Goal: Information Seeking & Learning: Check status

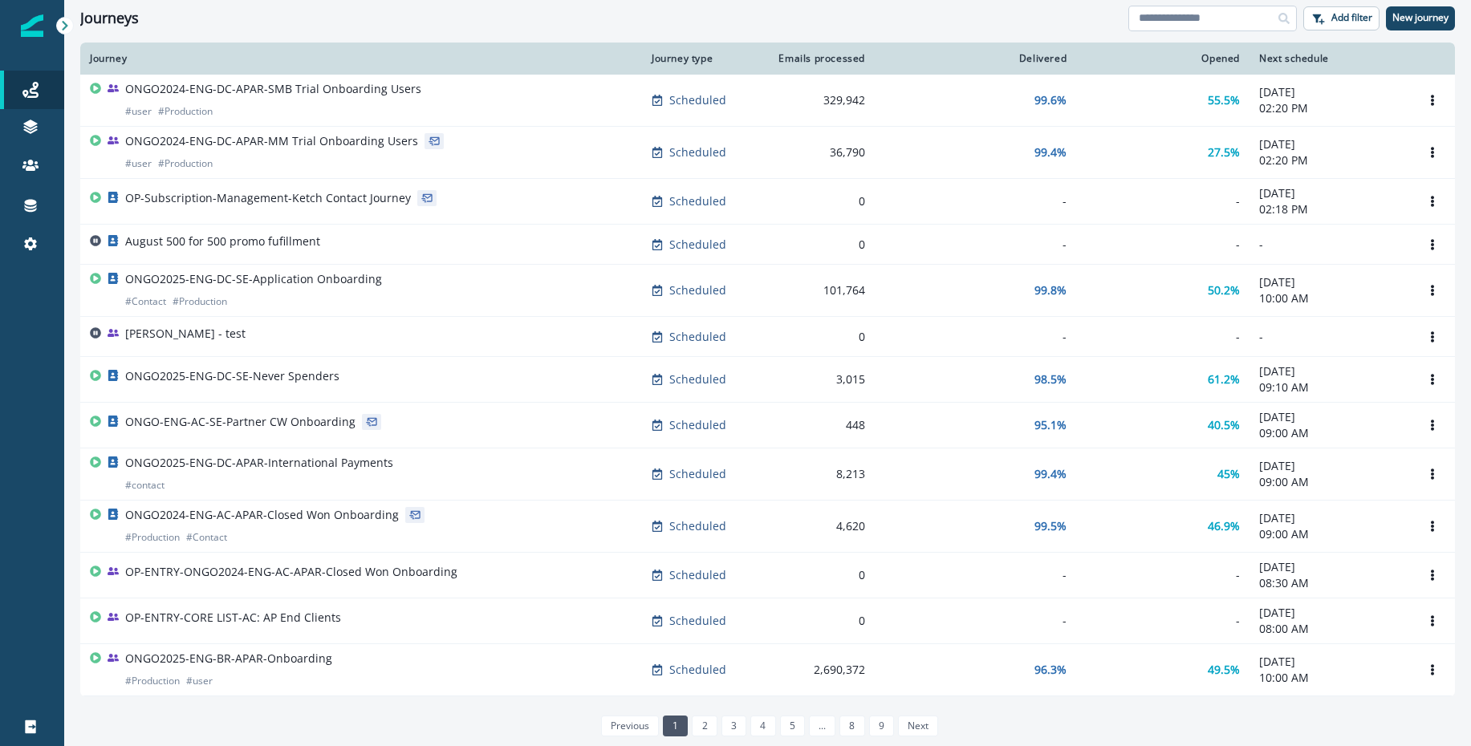
click at [1215, 28] on input at bounding box center [1212, 19] width 169 height 26
type input "**********"
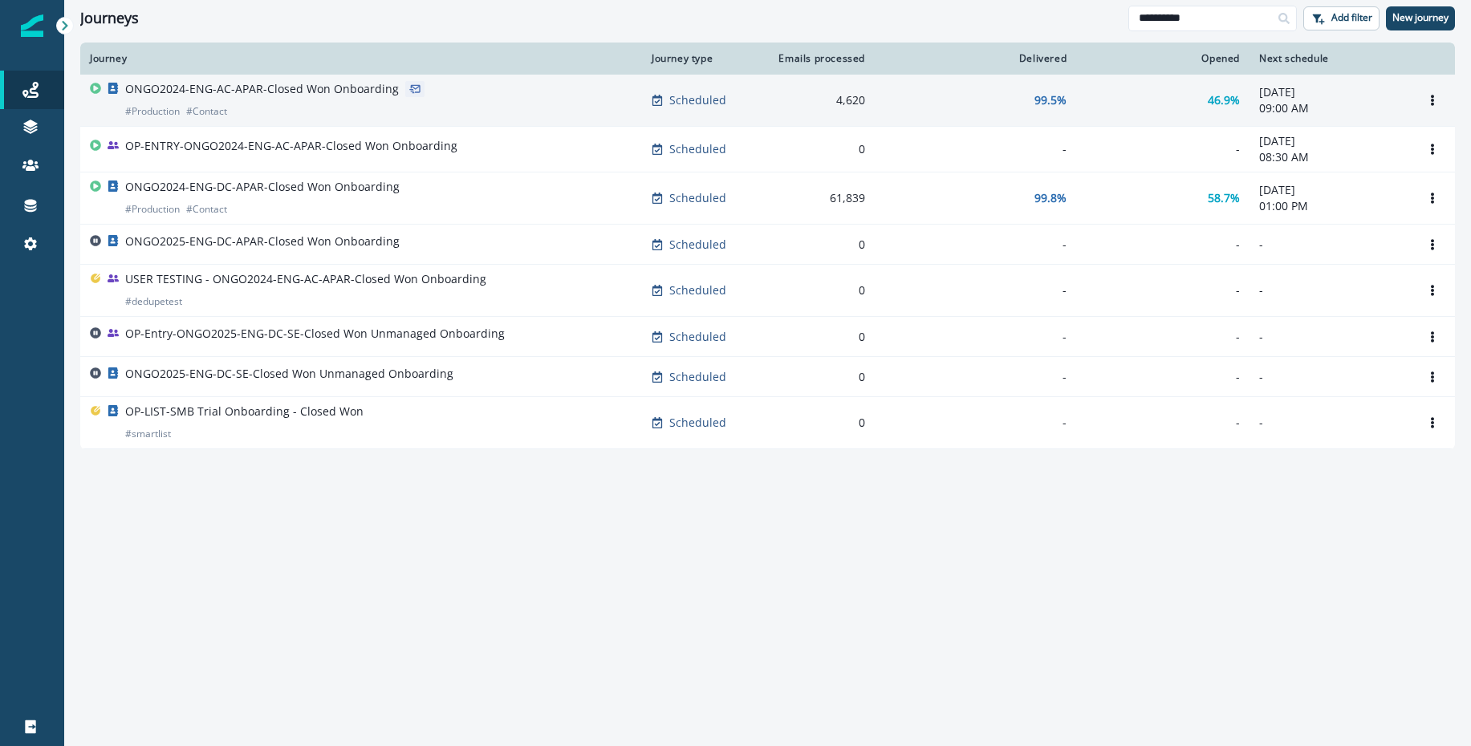
click at [277, 105] on div "ONGO2024-ENG-AC-APAR-Closed Won Onboarding # Production # Contact" at bounding box center [262, 100] width 274 height 39
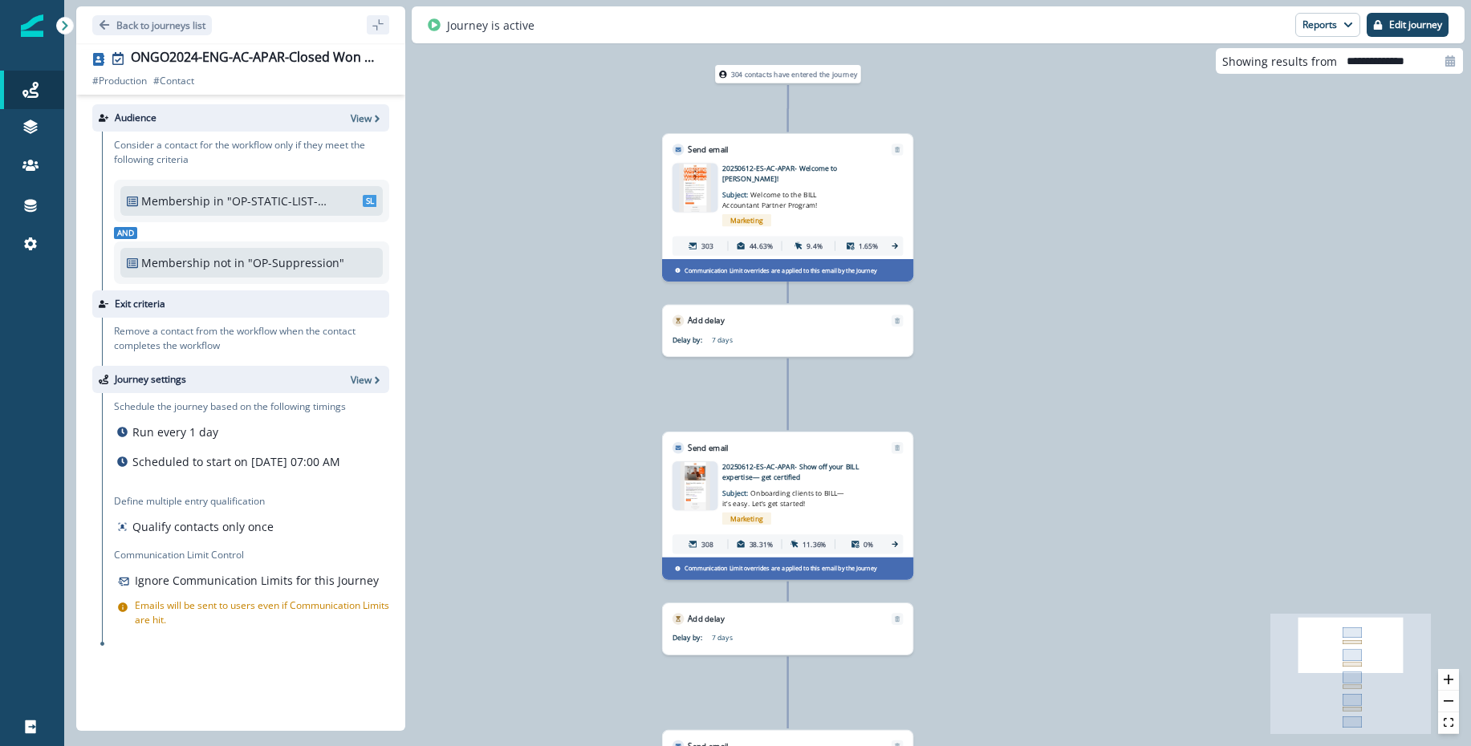
click at [697, 201] on img at bounding box center [695, 188] width 32 height 49
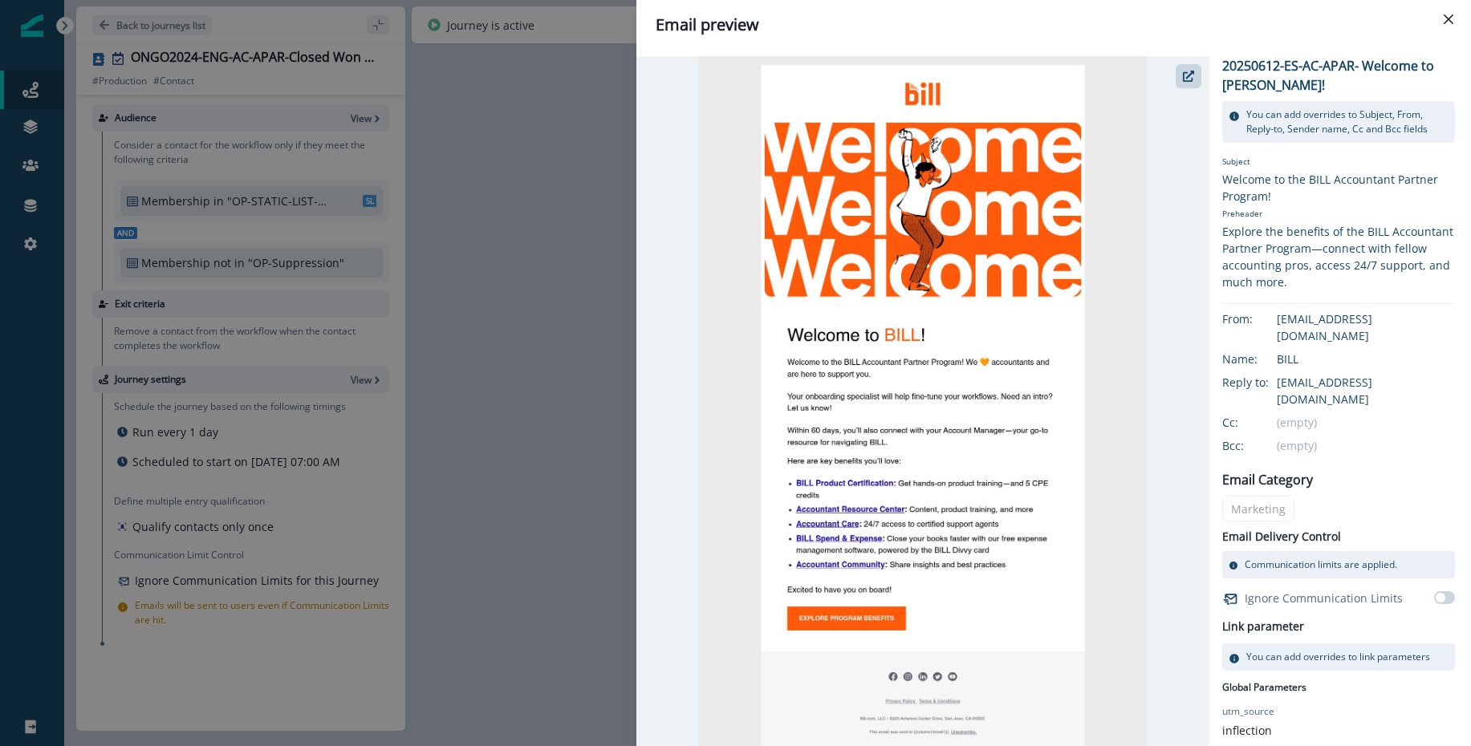
click at [510, 201] on div "Email preview 20250612-ES-AC-APAR- Welcome to [PERSON_NAME]! You can add overri…" at bounding box center [735, 373] width 1471 height 746
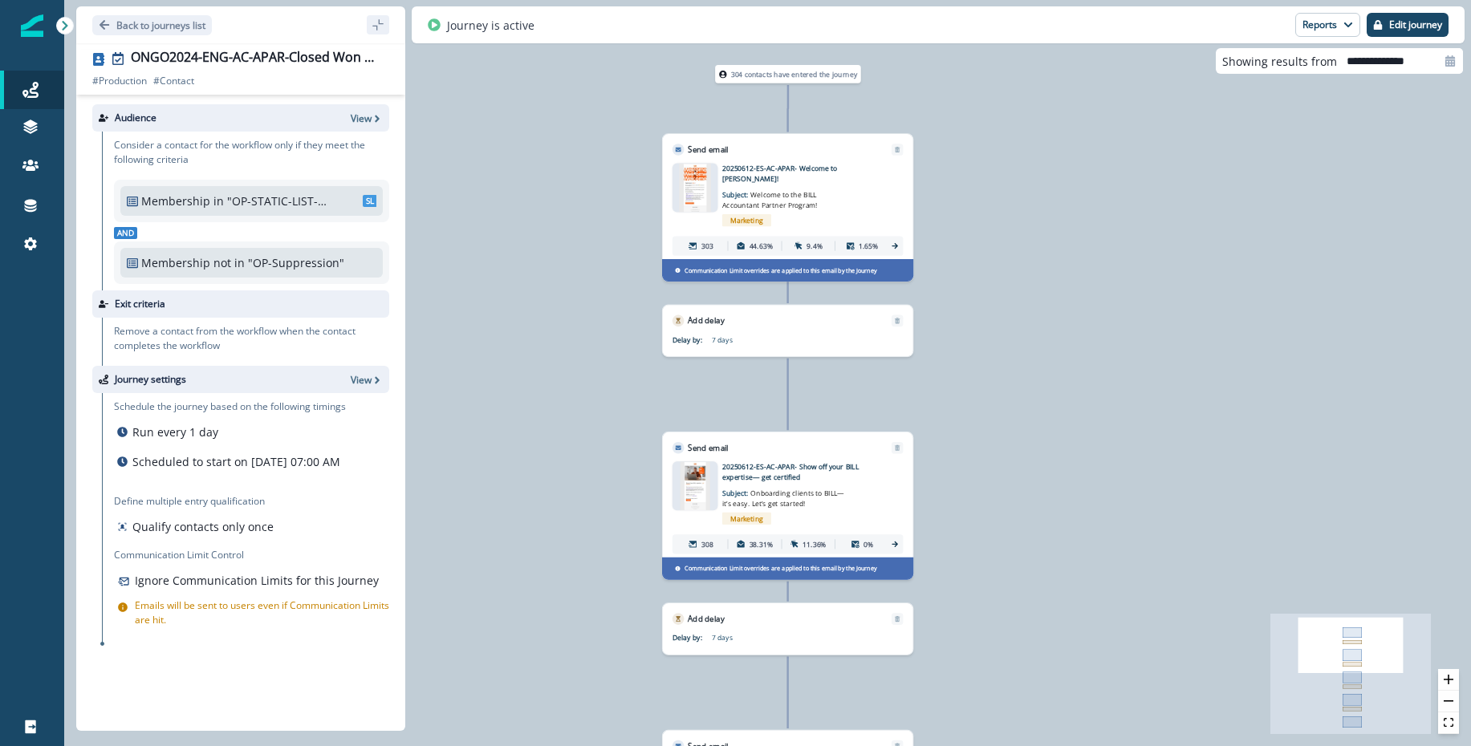
click at [708, 197] on img at bounding box center [695, 188] width 32 height 49
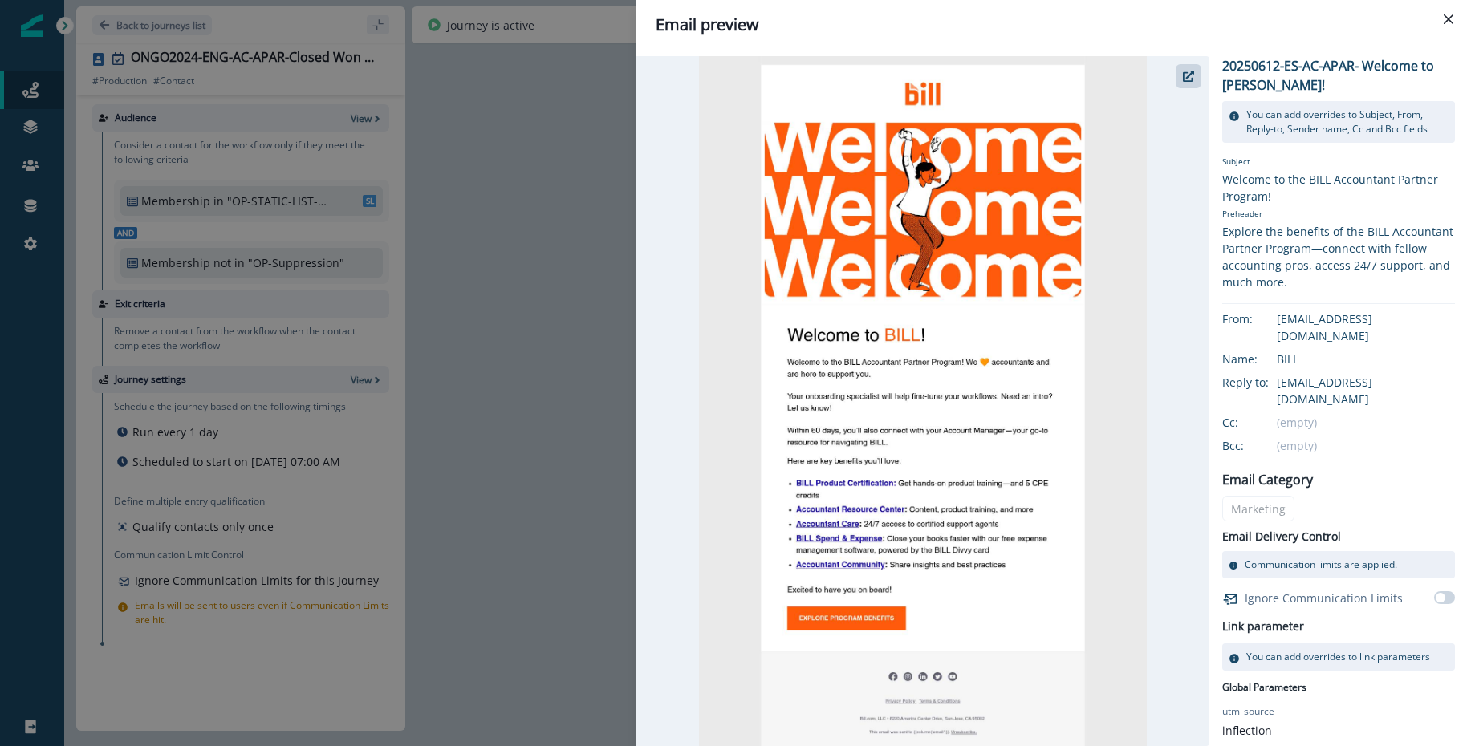
click at [567, 481] on div "Email preview 20250612-ES-AC-APAR- Welcome to [PERSON_NAME]! You can add overri…" at bounding box center [735, 373] width 1471 height 746
